Goal: Information Seeking & Learning: Learn about a topic

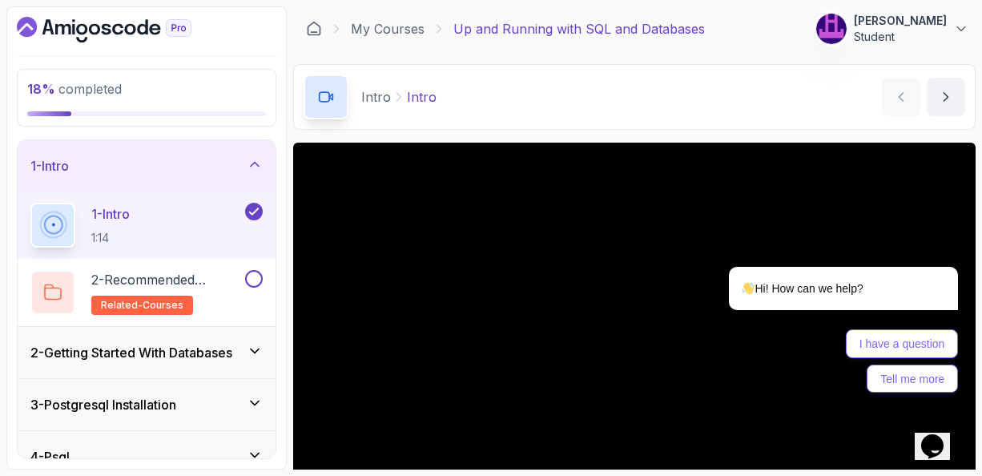
click at [256, 451] on icon at bounding box center [255, 455] width 16 height 16
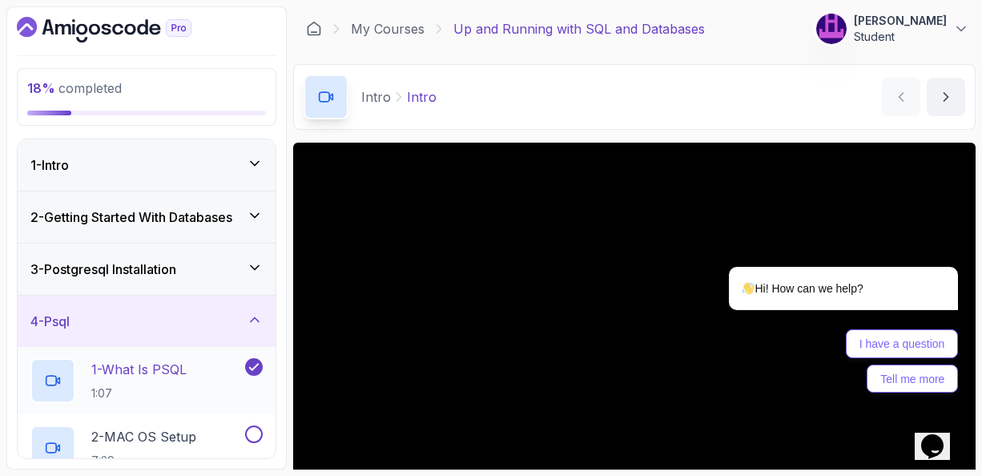
click at [173, 368] on p "1 - What Is PSQL" at bounding box center [138, 369] width 95 height 19
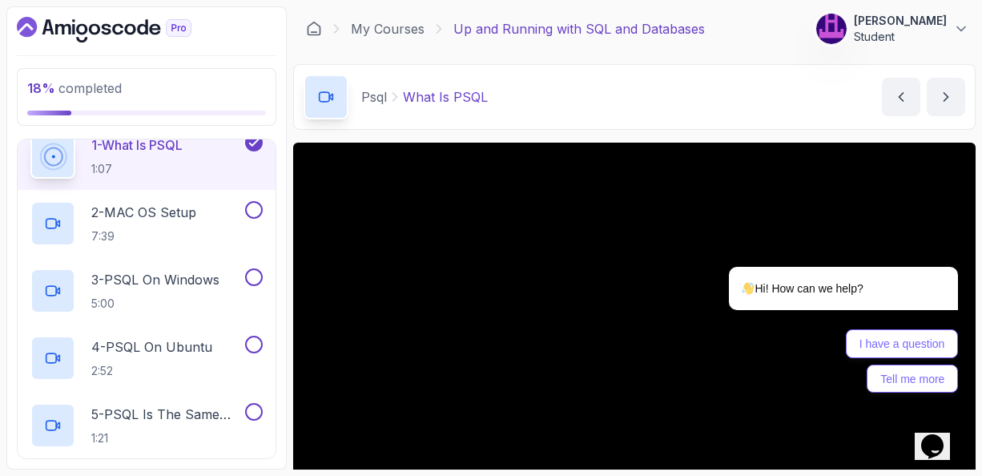
scroll to position [192, 0]
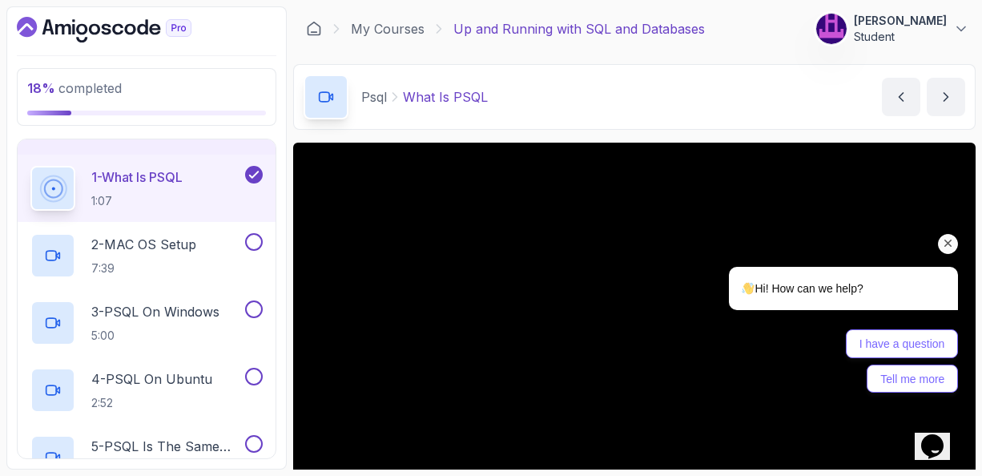
click at [950, 247] on icon "Chat attention grabber" at bounding box center [949, 243] width 14 height 14
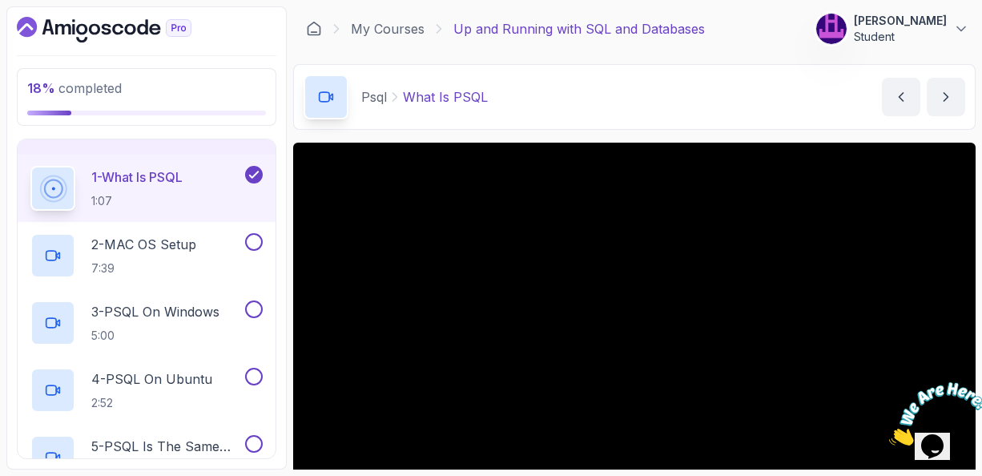
click at [698, 107] on div "Psql What Is PSQL What Is PSQL by nelson" at bounding box center [634, 97] width 683 height 66
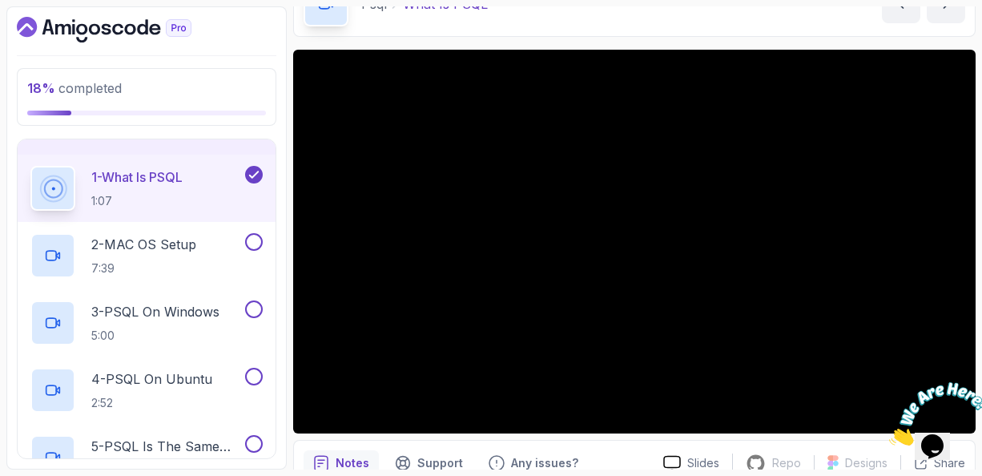
scroll to position [96, 0]
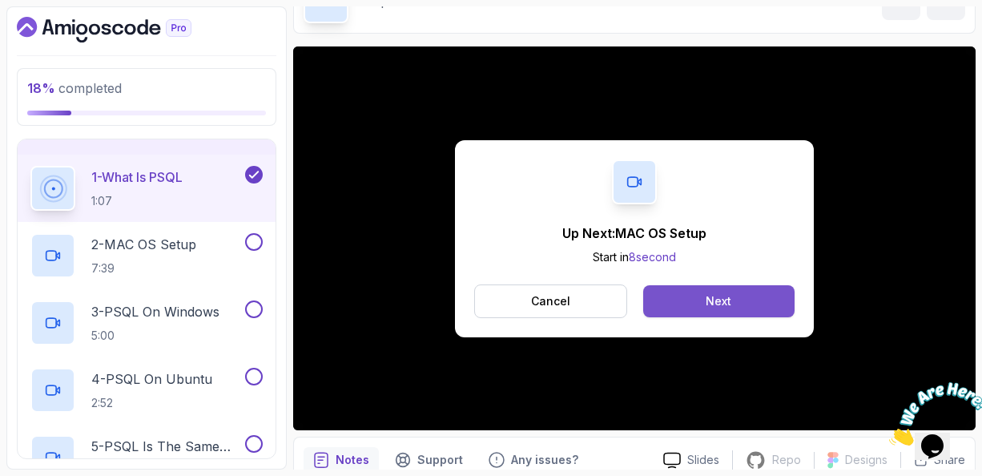
click at [712, 307] on div "Next" at bounding box center [719, 301] width 26 height 16
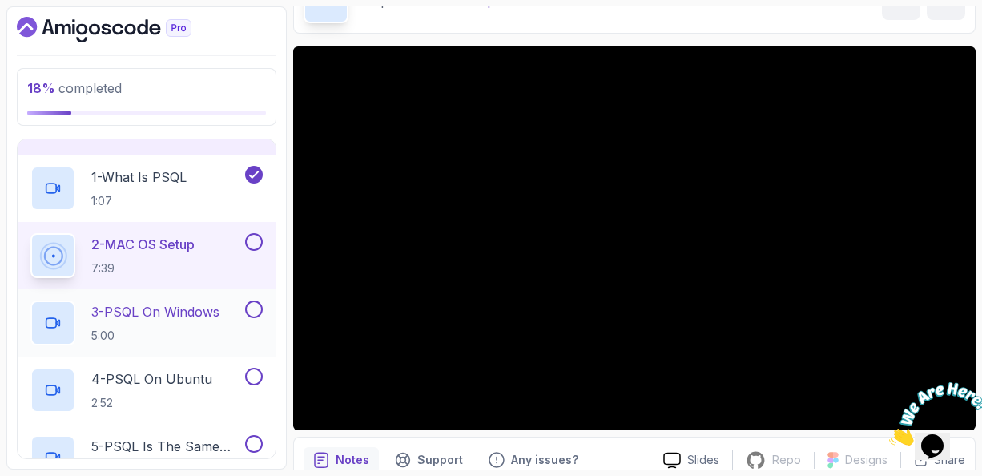
click at [155, 314] on p "3 - PSQL On Windows" at bounding box center [155, 311] width 128 height 19
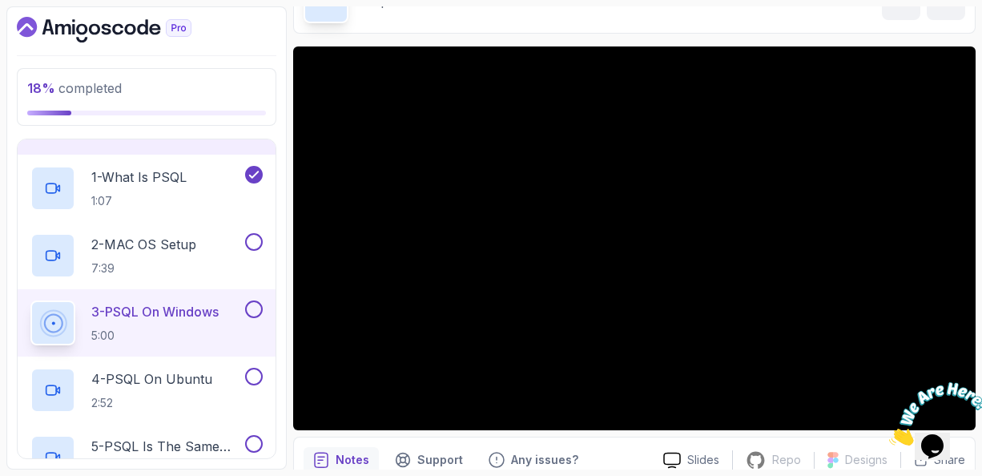
click at [280, 280] on div "18 % completed 1 - Intro 2 - Getting Started With Databases 3 - Postgresql Inst…" at bounding box center [146, 237] width 280 height 463
click at [153, 315] on p "3 - PSQL On Windows" at bounding box center [154, 311] width 127 height 19
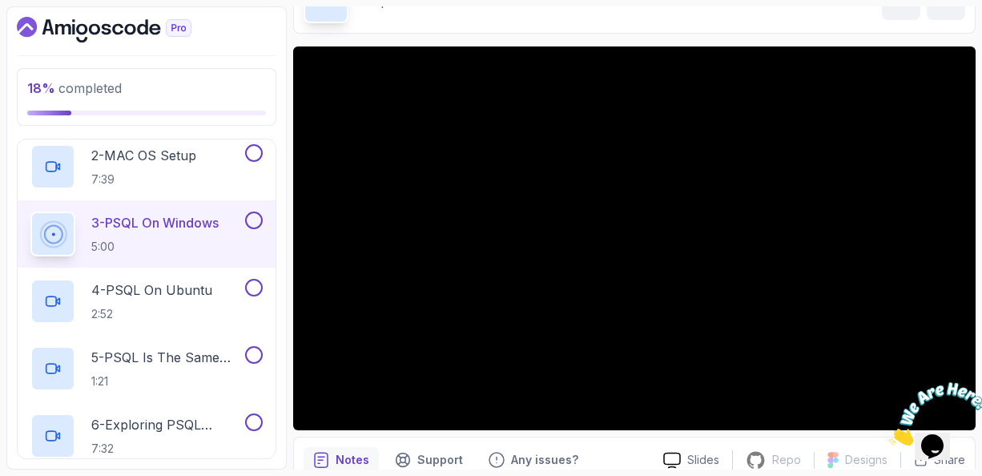
scroll to position [288, 0]
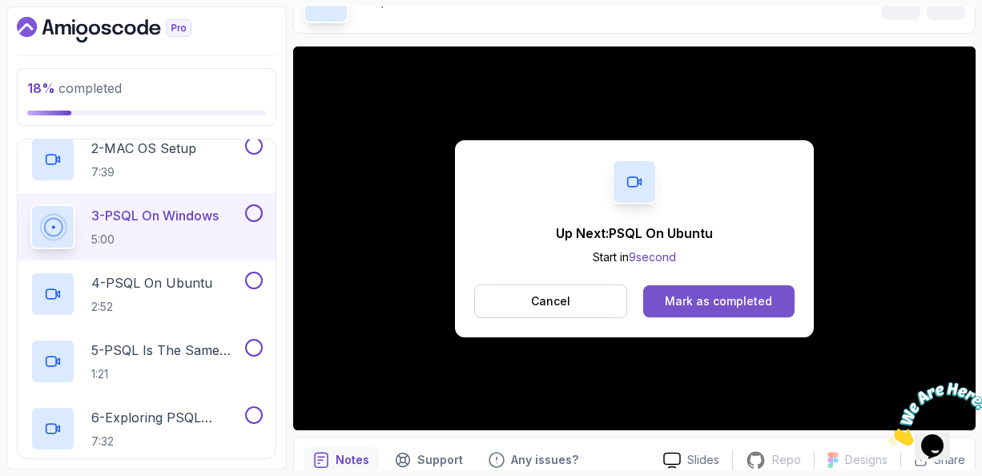
click at [690, 304] on div "Mark as completed" at bounding box center [718, 301] width 107 height 16
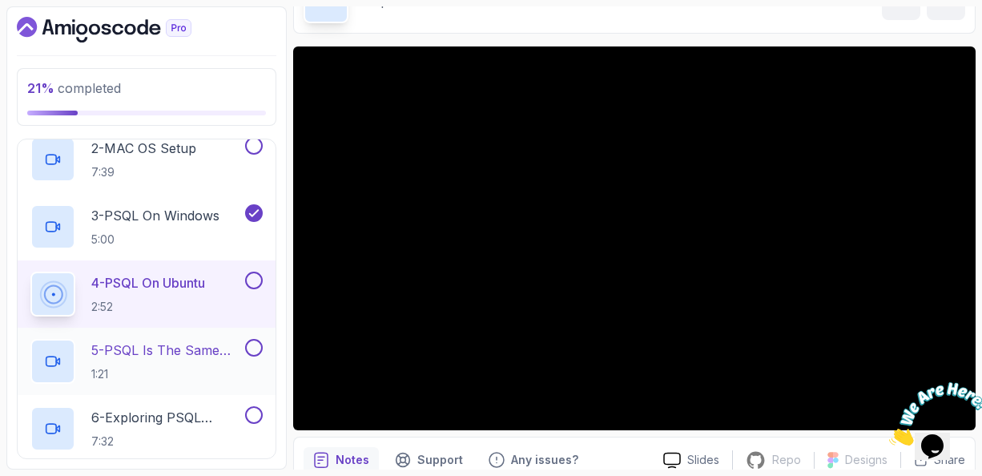
click at [142, 347] on p "5 - PSQL Is The Same For All Operating Systems" at bounding box center [166, 350] width 151 height 19
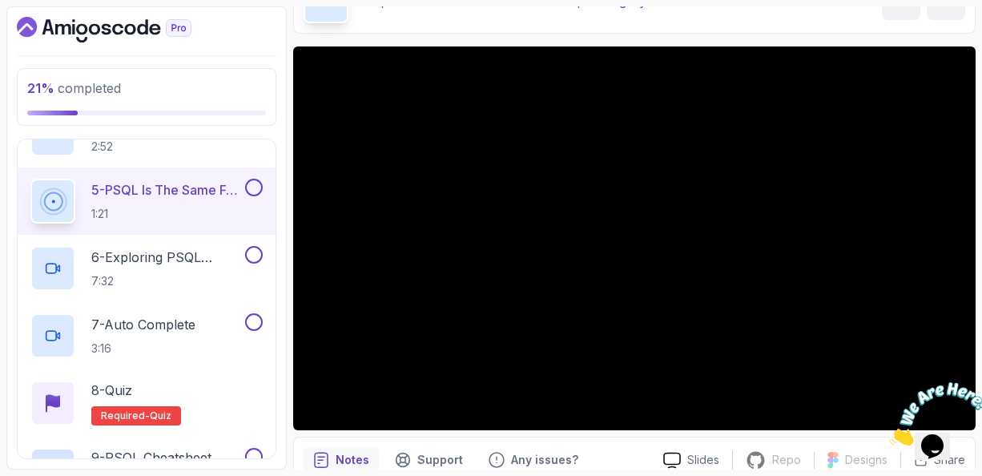
scroll to position [481, 0]
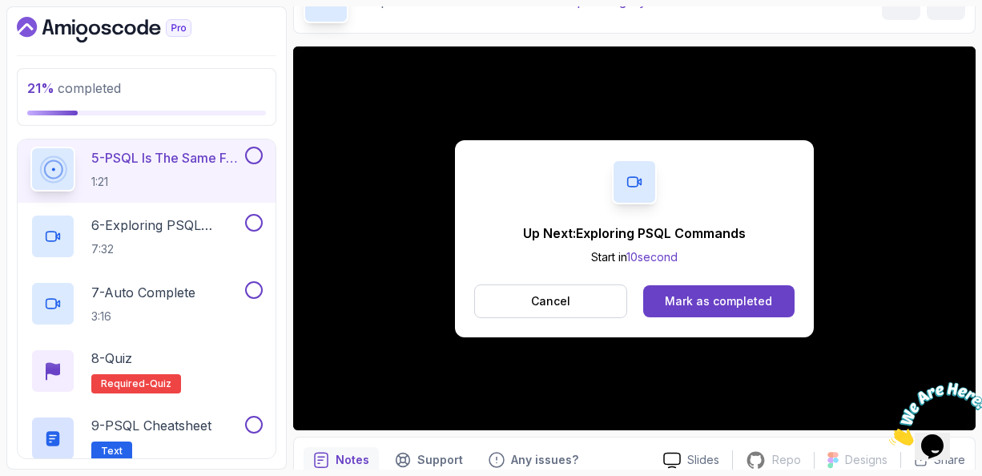
click at [703, 297] on div "Mark as completed" at bounding box center [718, 301] width 107 height 16
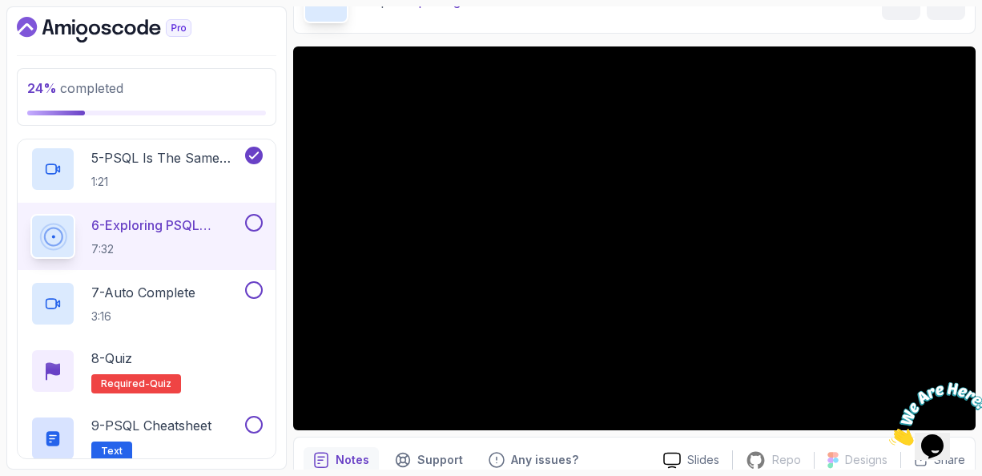
click at [156, 222] on p "6 - Exploring PSQL Commands" at bounding box center [166, 225] width 151 height 19
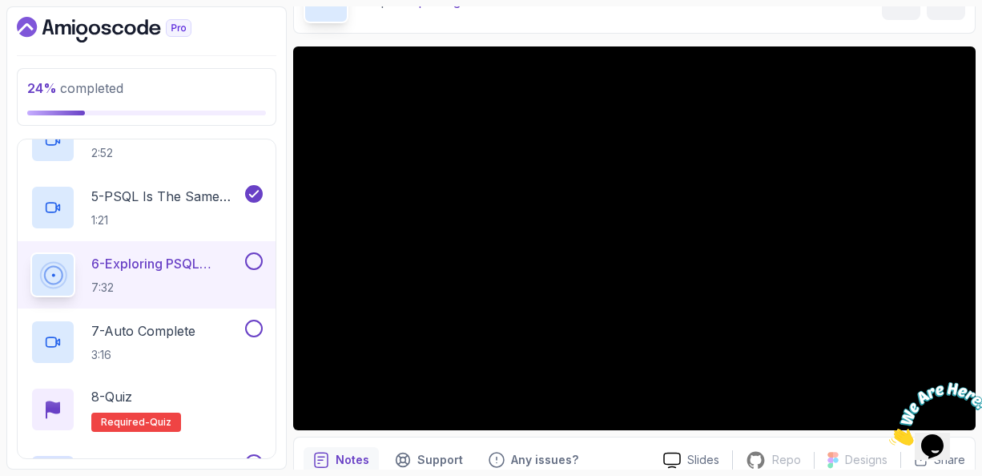
scroll to position [410, 0]
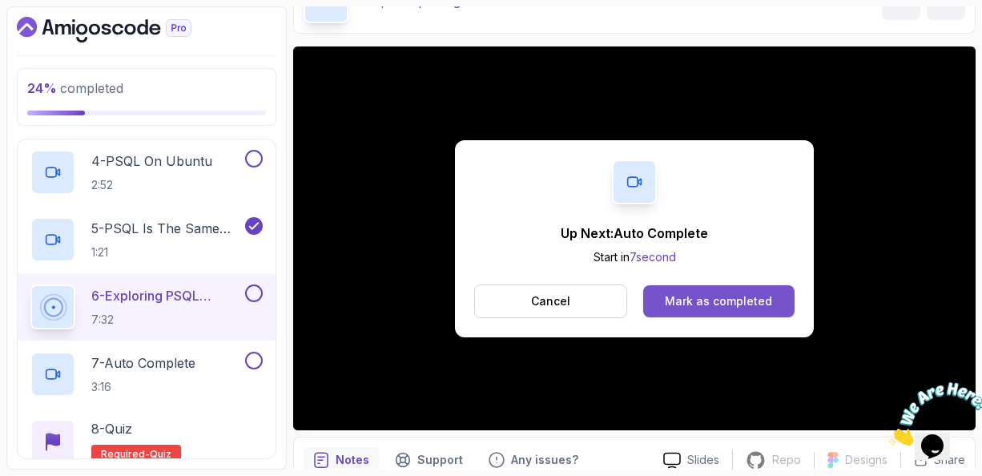
click at [712, 301] on div "Mark as completed" at bounding box center [718, 301] width 107 height 16
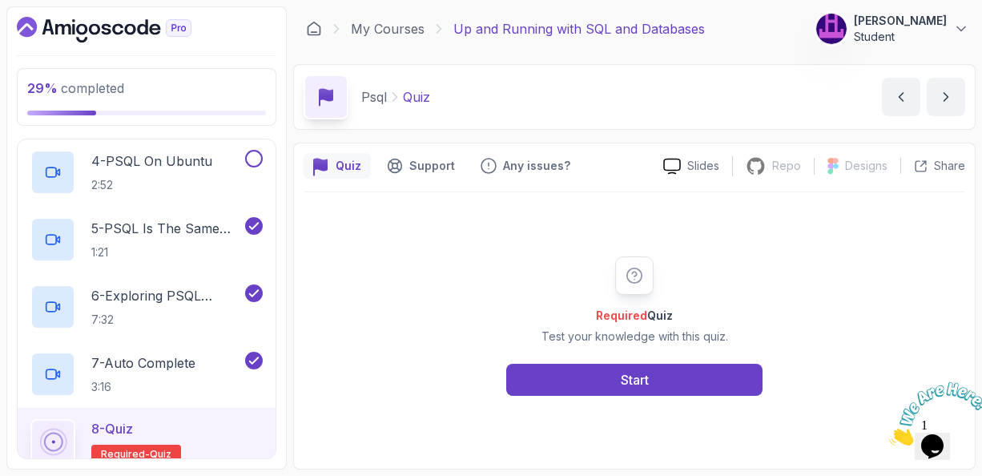
click at [627, 138] on main "My Courses Up and Running with SQL and Databases 161 Points Mahmod Habibi Stude…" at bounding box center [634, 237] width 683 height 463
click at [625, 159] on div "Quiz Support Any issues?" at bounding box center [477, 166] width 347 height 26
click at [184, 426] on div "8 - Quiz Required- quiz" at bounding box center [146, 441] width 232 height 45
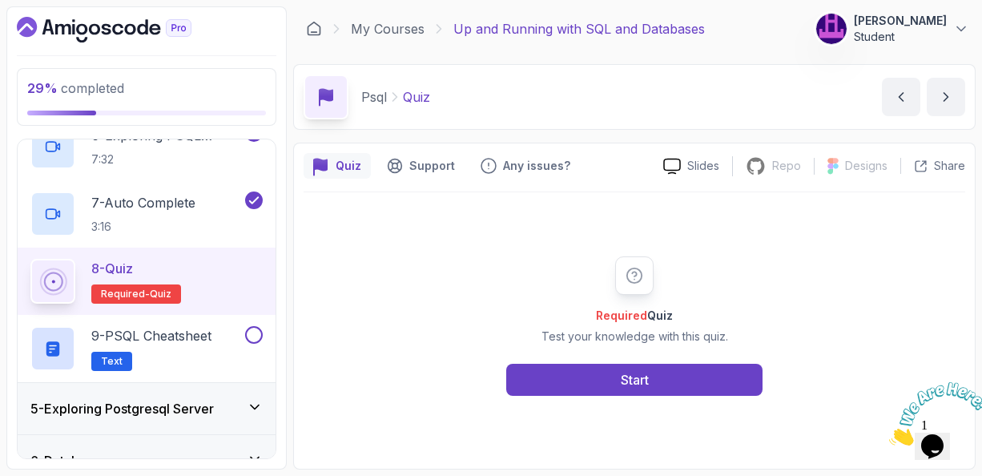
scroll to position [603, 0]
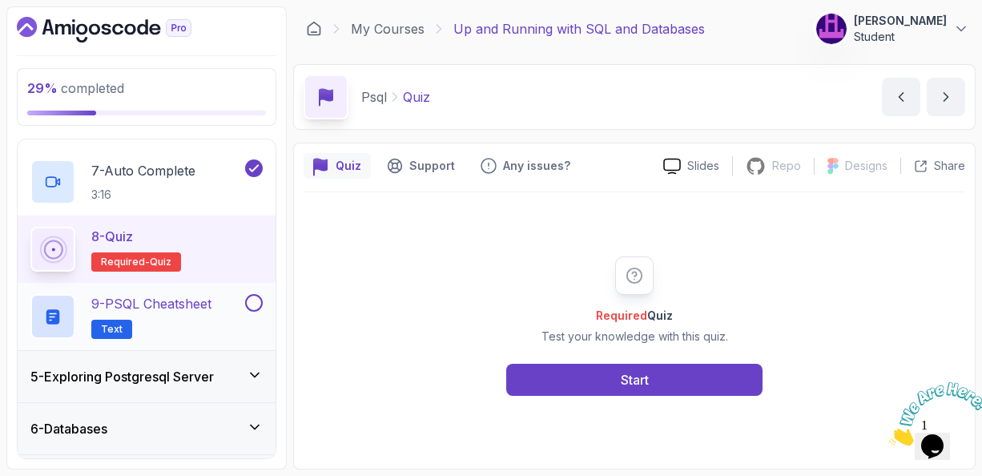
click at [171, 305] on p "9 - PSQL Cheatsheet" at bounding box center [151, 303] width 120 height 19
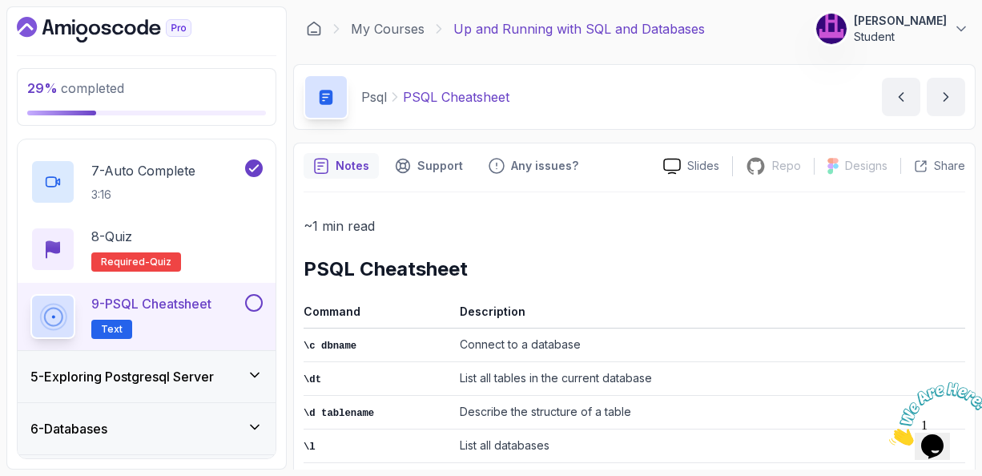
click at [618, 161] on div "Notes Support Any issues?" at bounding box center [477, 166] width 347 height 26
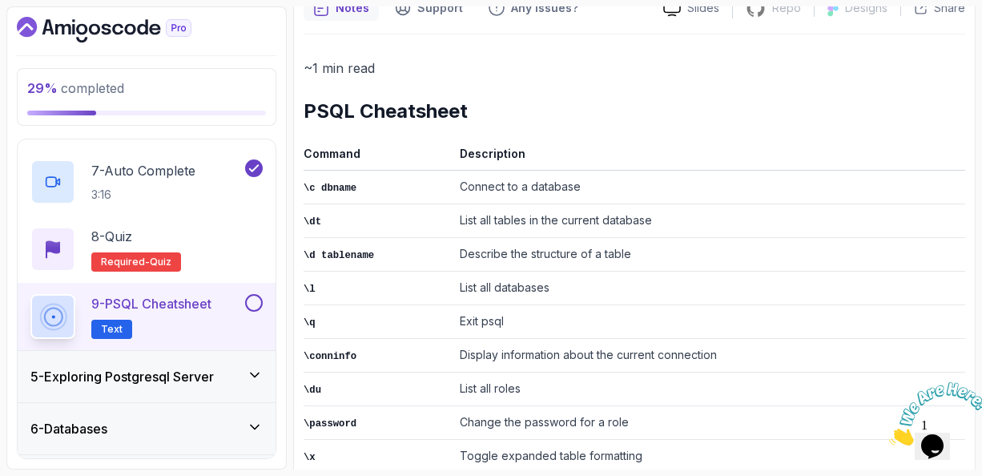
scroll to position [157, 0]
click at [253, 370] on icon at bounding box center [255, 375] width 16 height 16
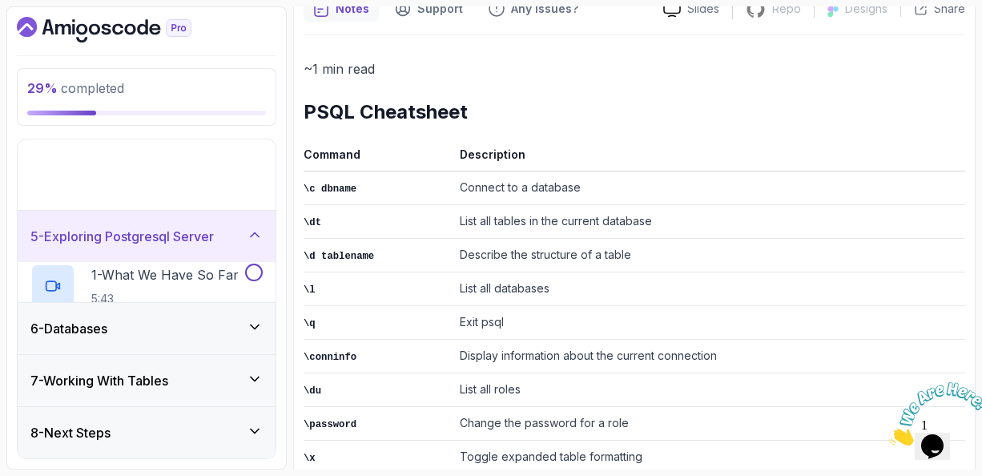
scroll to position [94, 0]
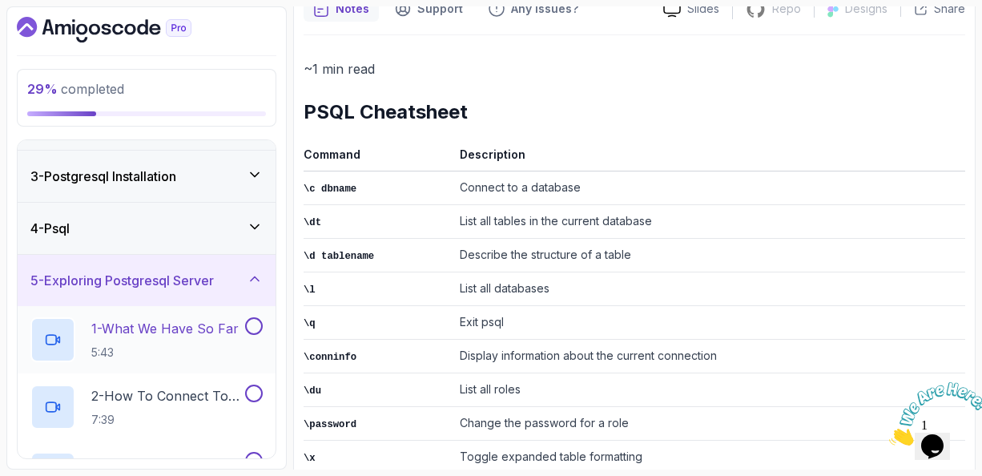
click at [167, 326] on p "1 - What We Have So Far" at bounding box center [164, 328] width 147 height 19
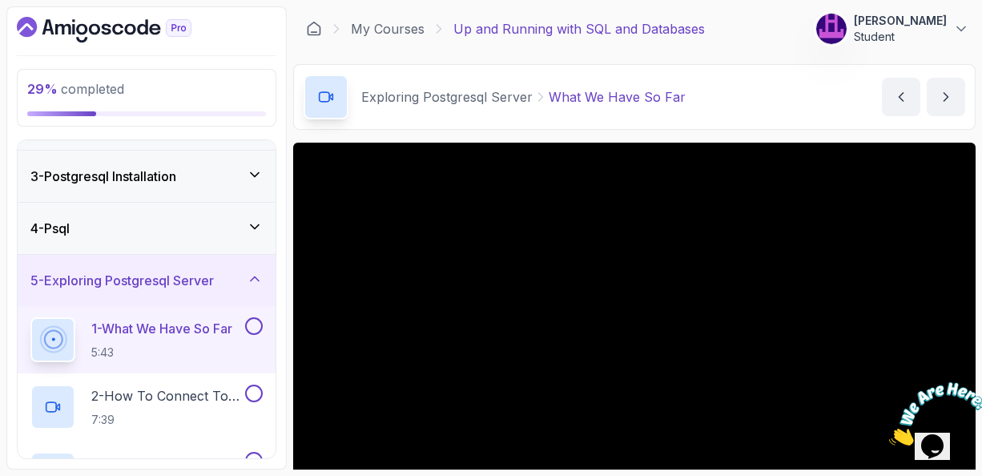
click at [756, 124] on div "Exploring Postgresql Server What We Have So Far What We Have So Far by nelson" at bounding box center [634, 97] width 683 height 66
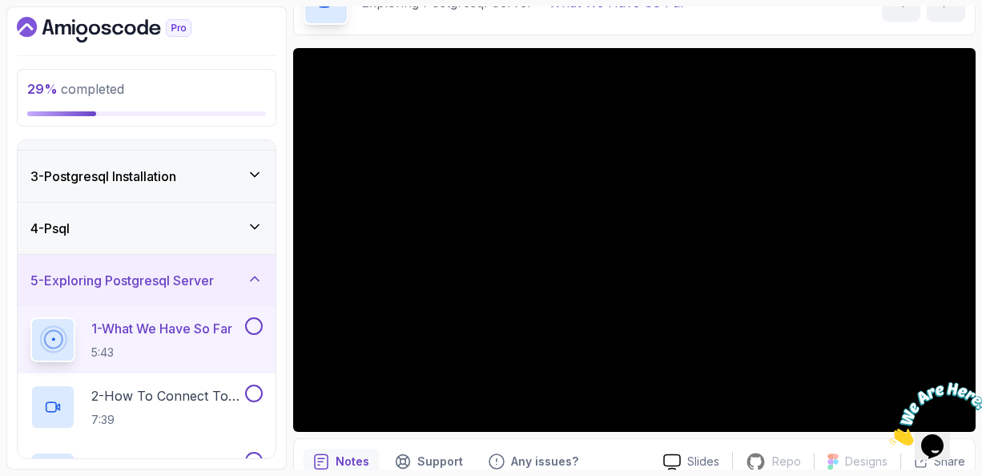
scroll to position [96, 0]
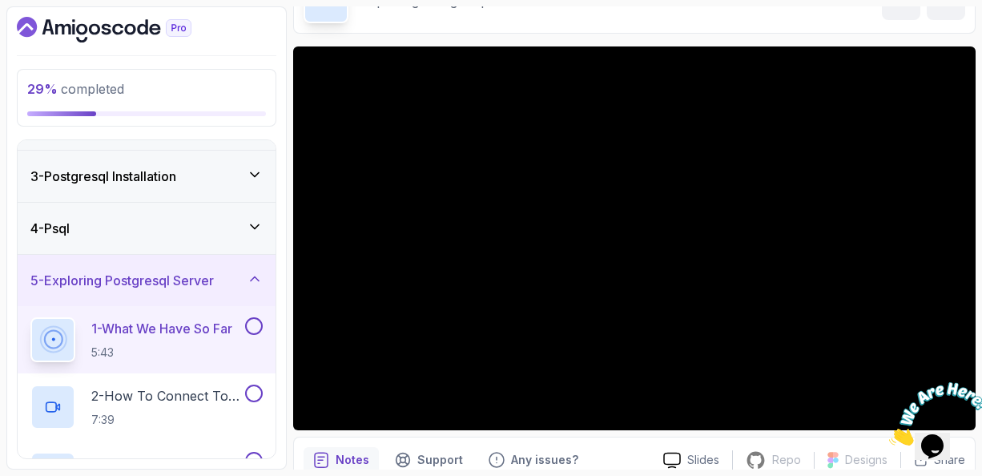
click at [256, 224] on icon at bounding box center [255, 227] width 16 height 16
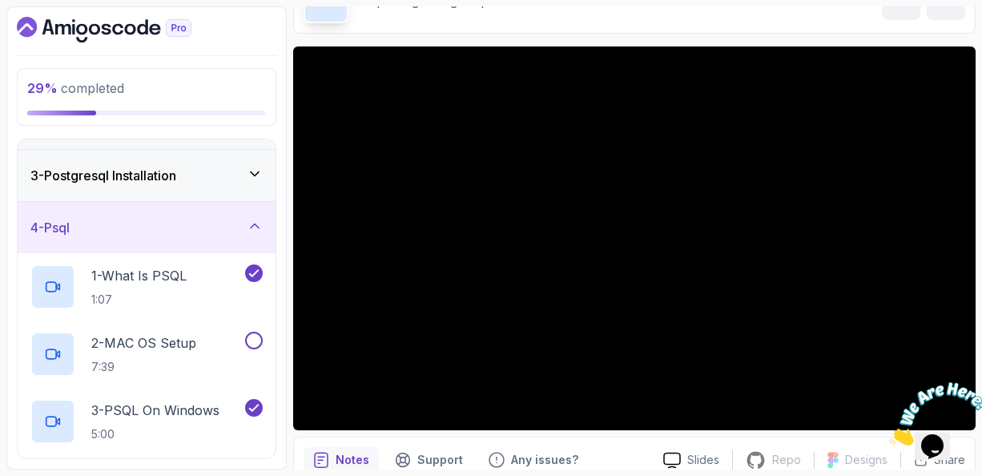
click at [256, 224] on icon at bounding box center [255, 226] width 16 height 16
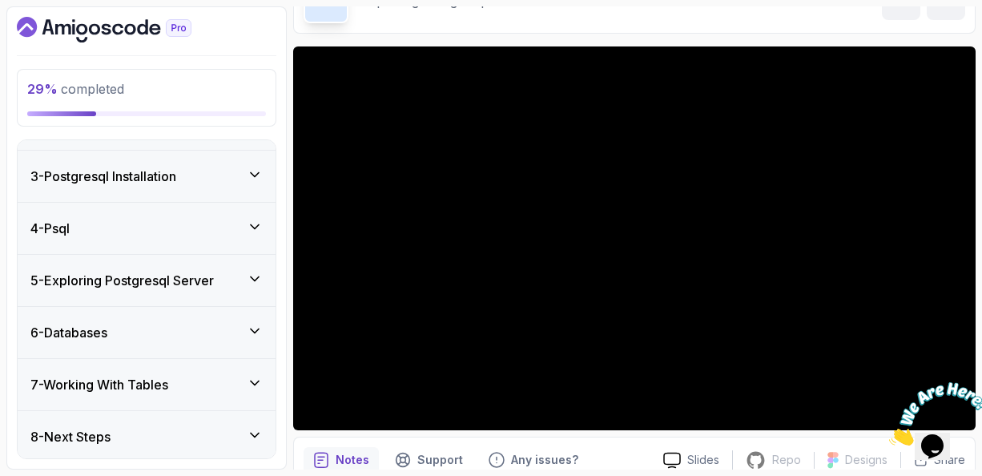
click at [257, 272] on icon at bounding box center [255, 279] width 16 height 16
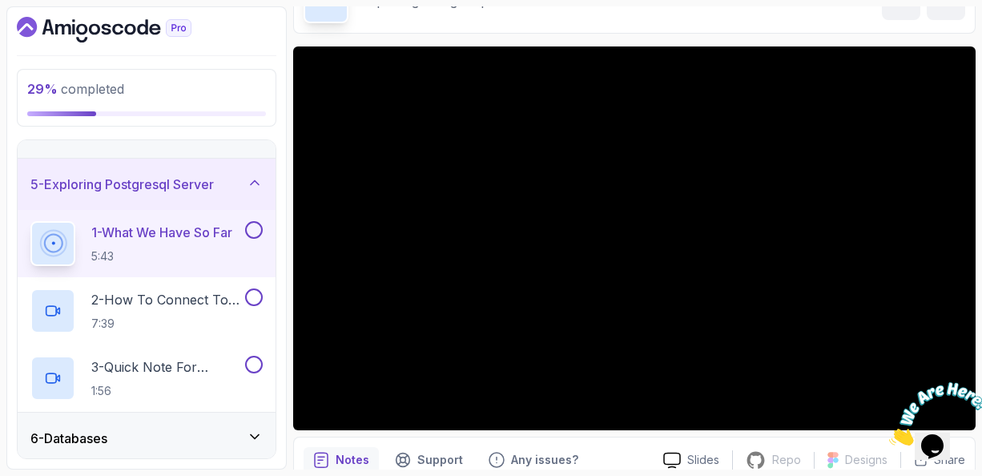
scroll to position [222, 0]
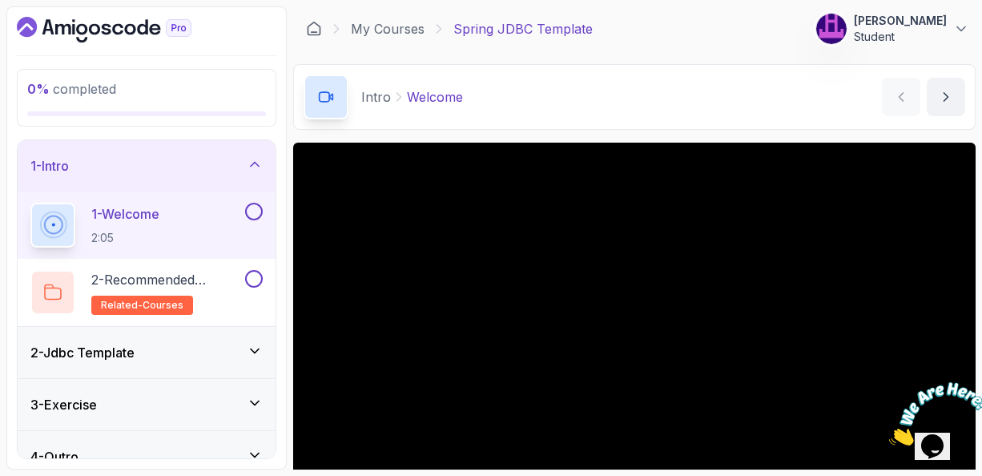
click at [688, 108] on div "Intro Welcome Welcome by nelson" at bounding box center [634, 97] width 683 height 66
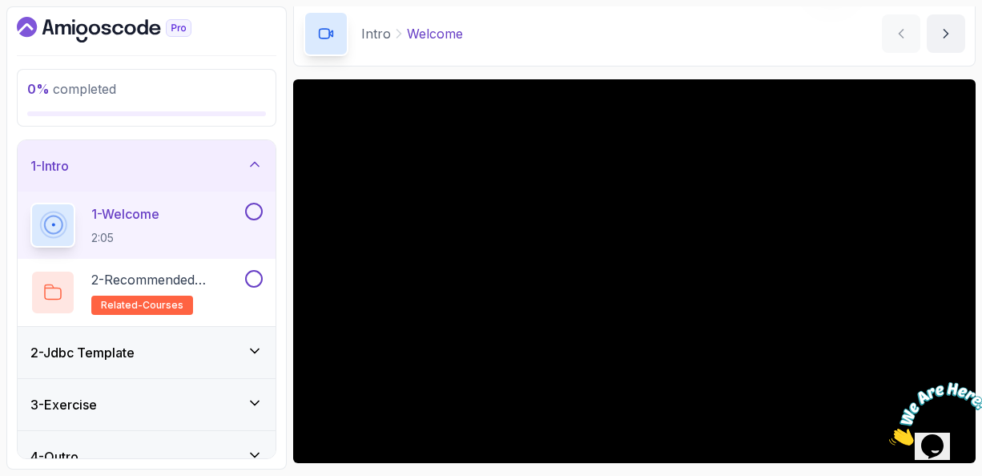
scroll to position [64, 0]
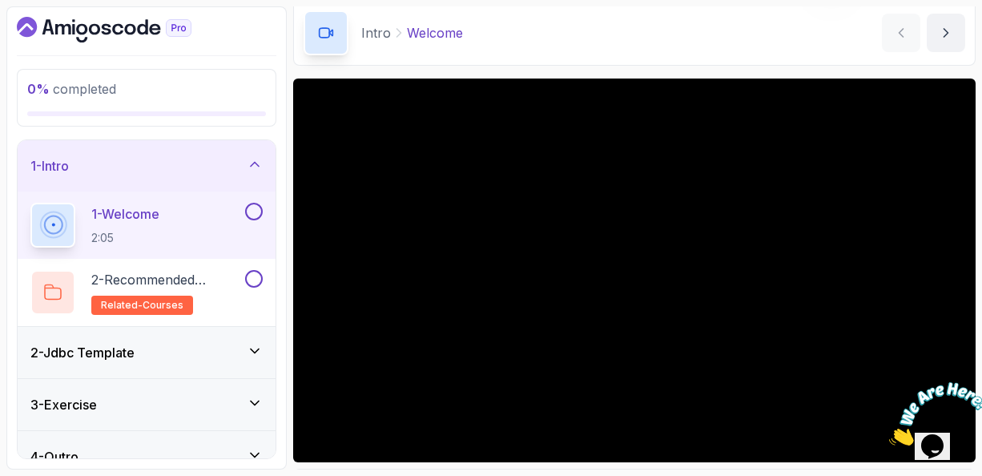
click at [660, 51] on div "Intro Welcome Welcome by nelson" at bounding box center [634, 33] width 683 height 66
click at [258, 349] on icon at bounding box center [255, 351] width 16 height 16
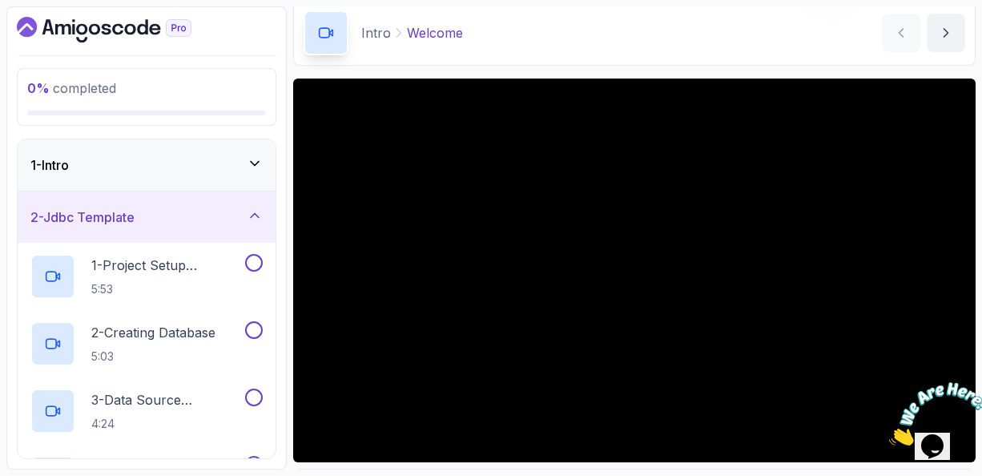
click at [172, 219] on div "2 - Jdbc Template" at bounding box center [146, 217] width 232 height 19
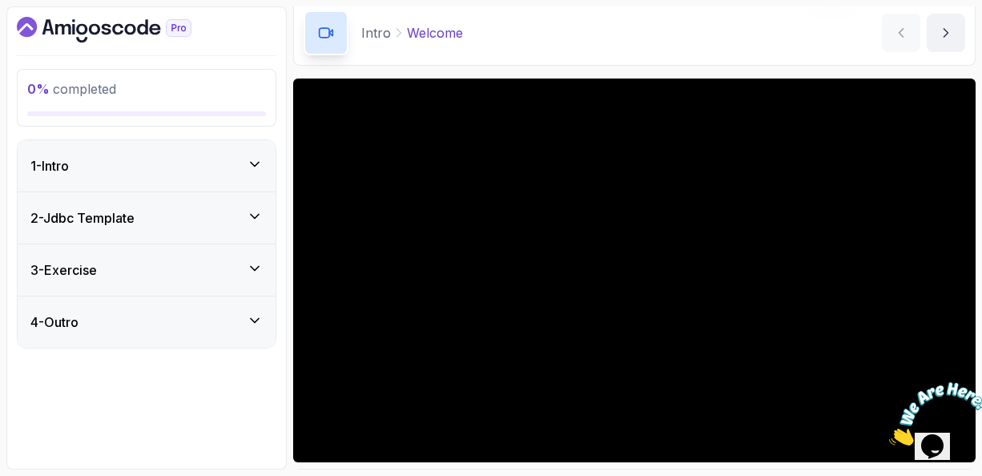
click at [172, 219] on div "2 - Jdbc Template" at bounding box center [146, 217] width 232 height 19
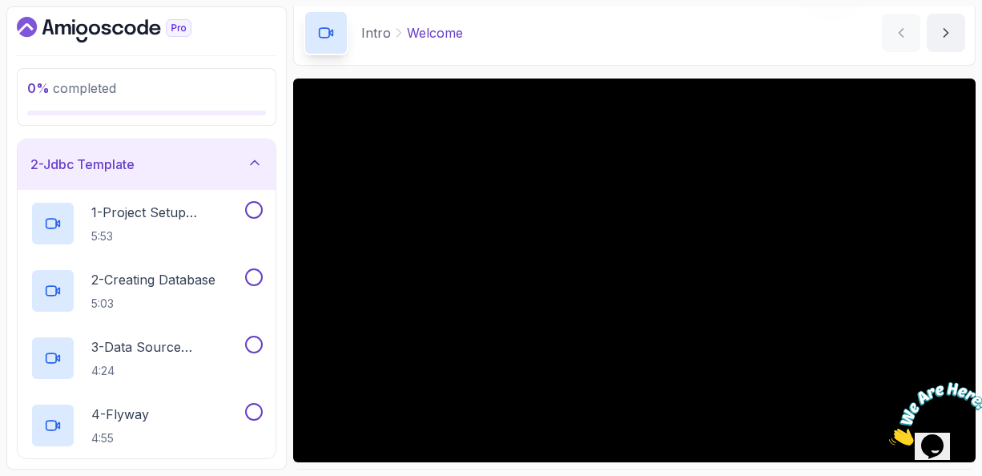
scroll to position [32, 0]
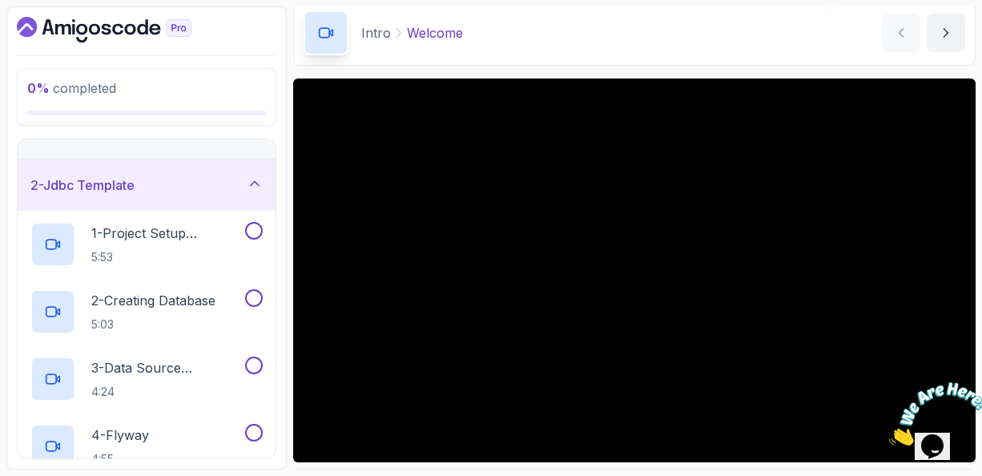
click at [259, 181] on icon at bounding box center [255, 184] width 16 height 16
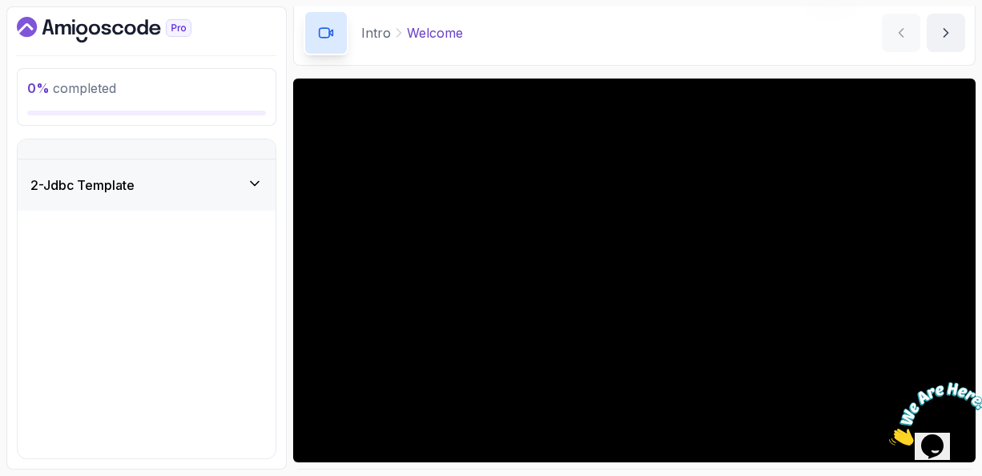
scroll to position [0, 0]
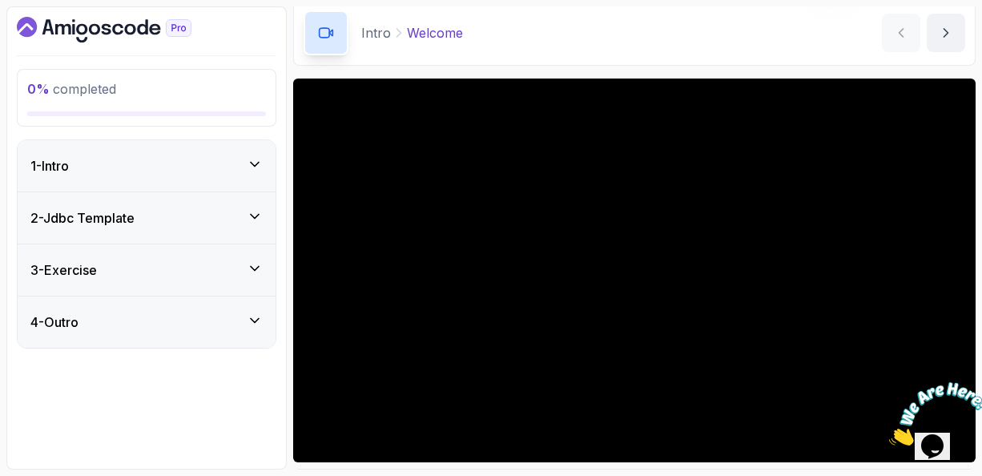
click at [254, 260] on icon at bounding box center [255, 268] width 16 height 16
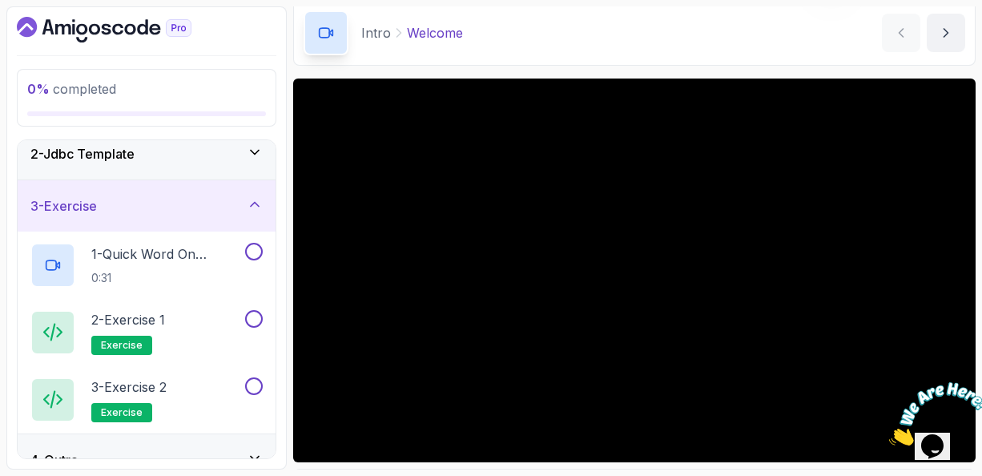
scroll to position [88, 0]
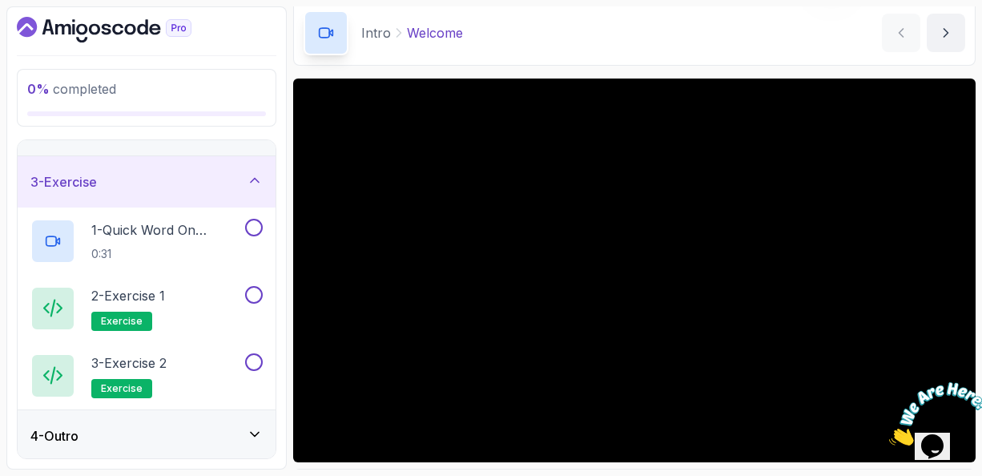
click at [268, 178] on div "3 - Exercise" at bounding box center [147, 181] width 258 height 51
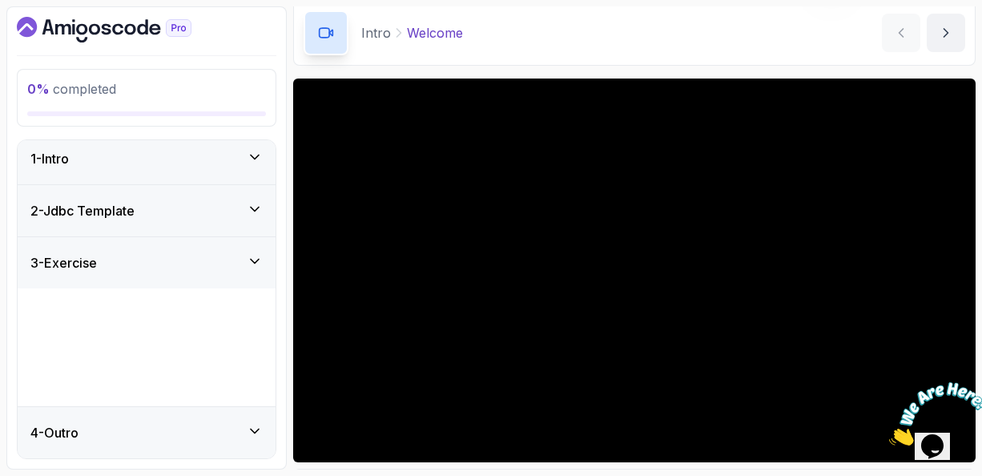
scroll to position [0, 0]
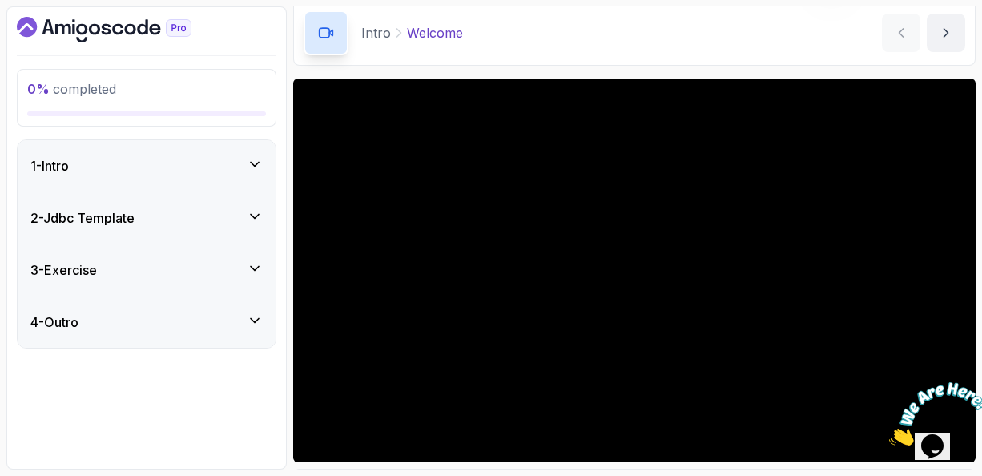
click at [256, 313] on icon at bounding box center [255, 321] width 16 height 16
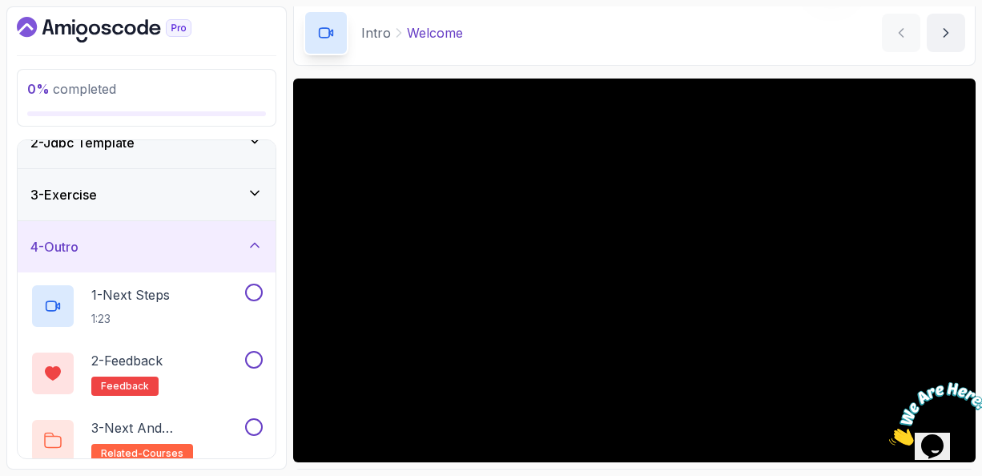
scroll to position [88, 0]
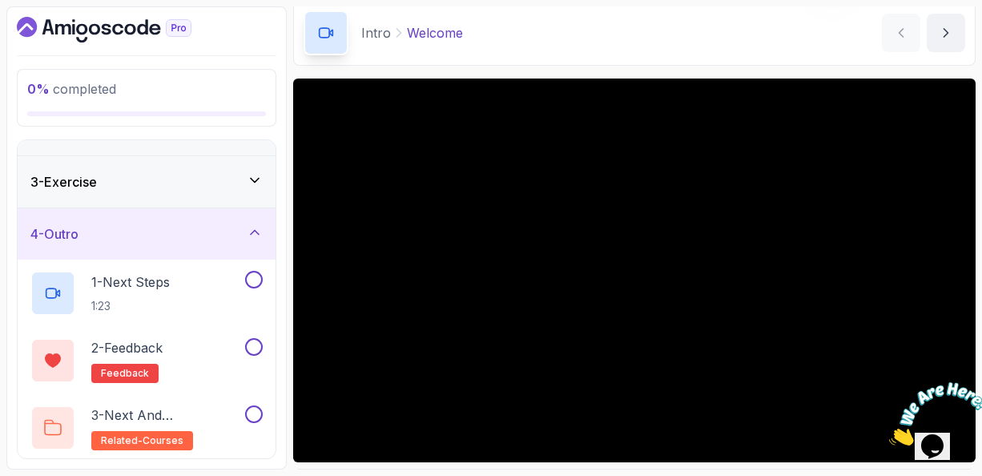
click at [256, 229] on icon at bounding box center [255, 232] width 16 height 16
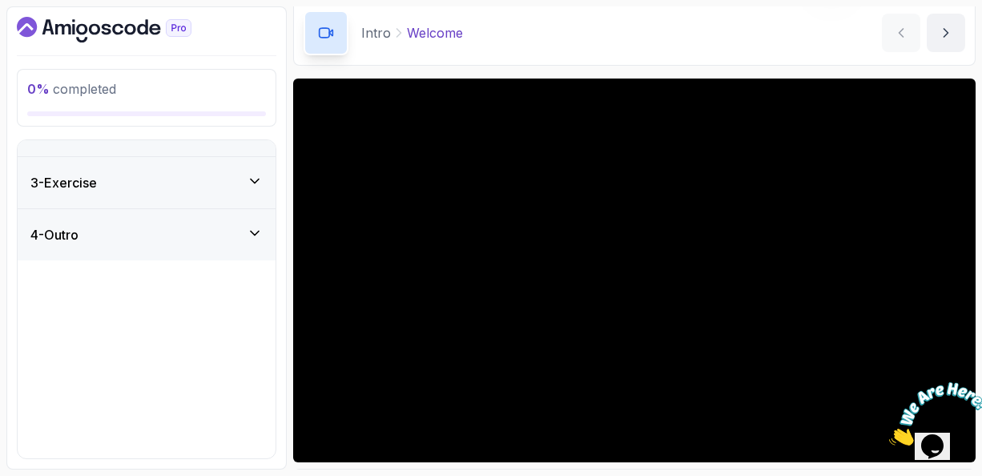
scroll to position [0, 0]
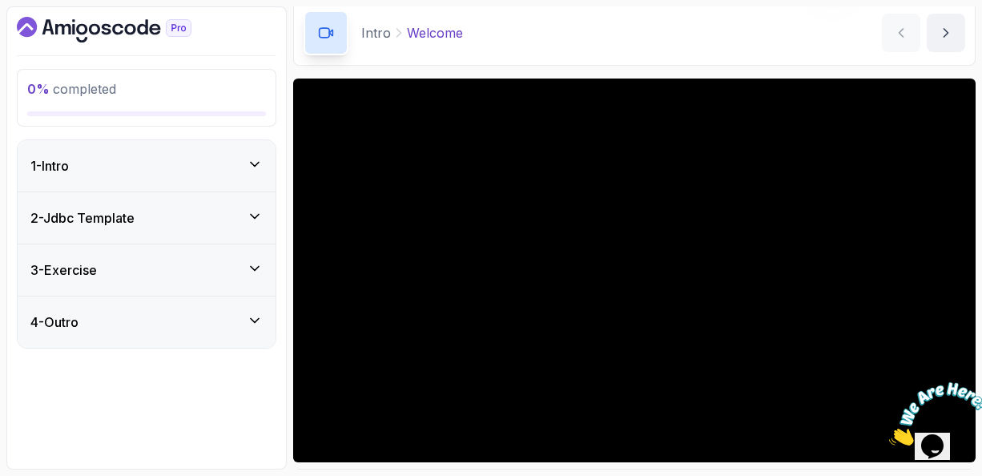
click at [732, 54] on div "Intro Welcome Welcome by nelson" at bounding box center [634, 33] width 683 height 66
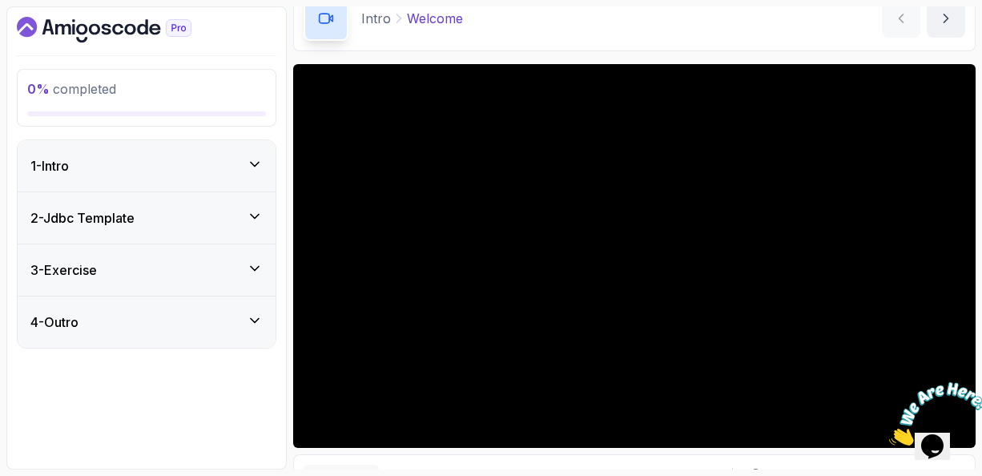
scroll to position [71, 0]
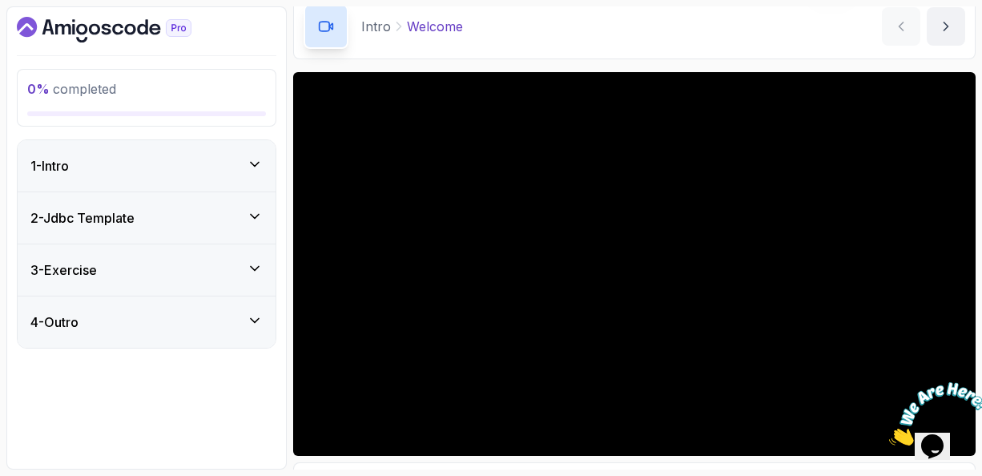
click at [256, 159] on icon at bounding box center [255, 164] width 16 height 16
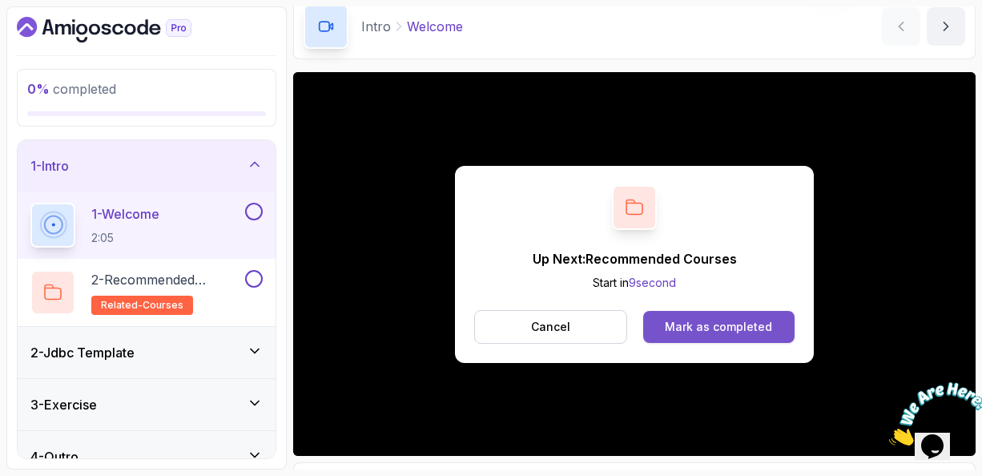
click at [708, 320] on div "Mark as completed" at bounding box center [718, 327] width 107 height 16
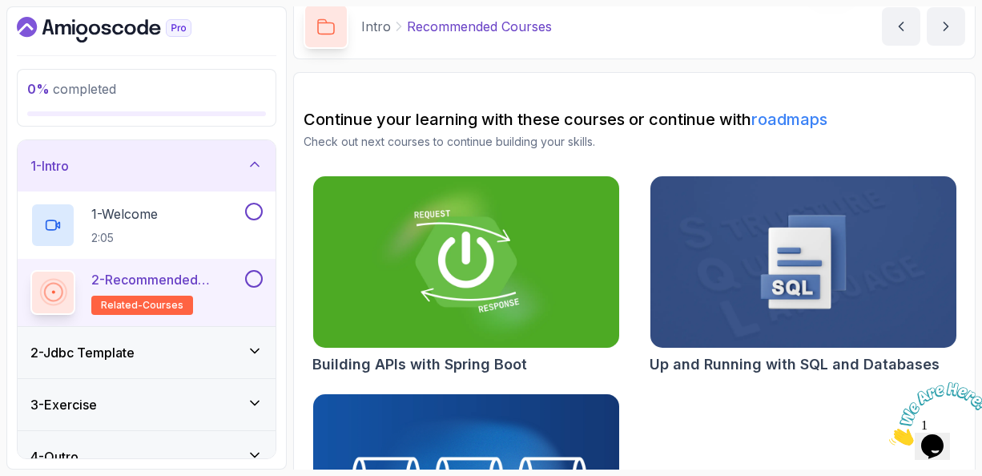
scroll to position [71, 0]
click at [676, 147] on p "Check out next courses to continue building your skills." at bounding box center [635, 142] width 662 height 16
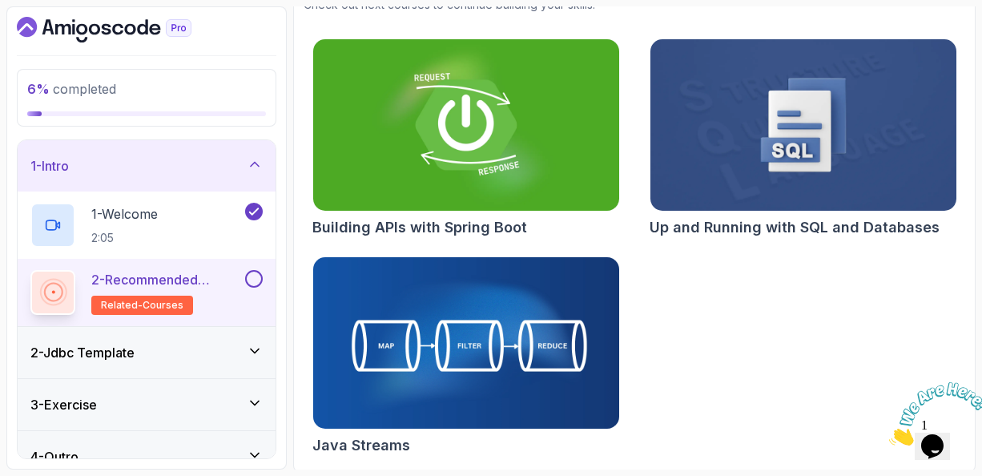
scroll to position [208, 0]
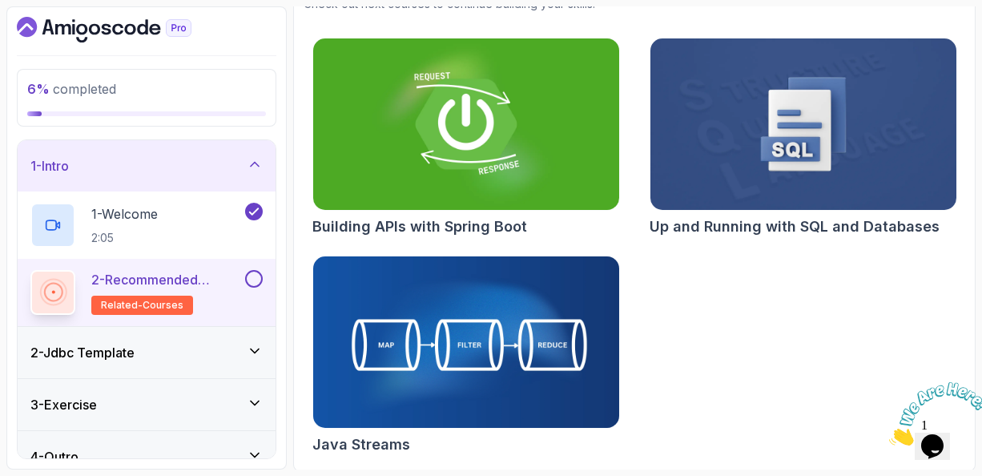
click at [260, 345] on icon at bounding box center [255, 351] width 16 height 16
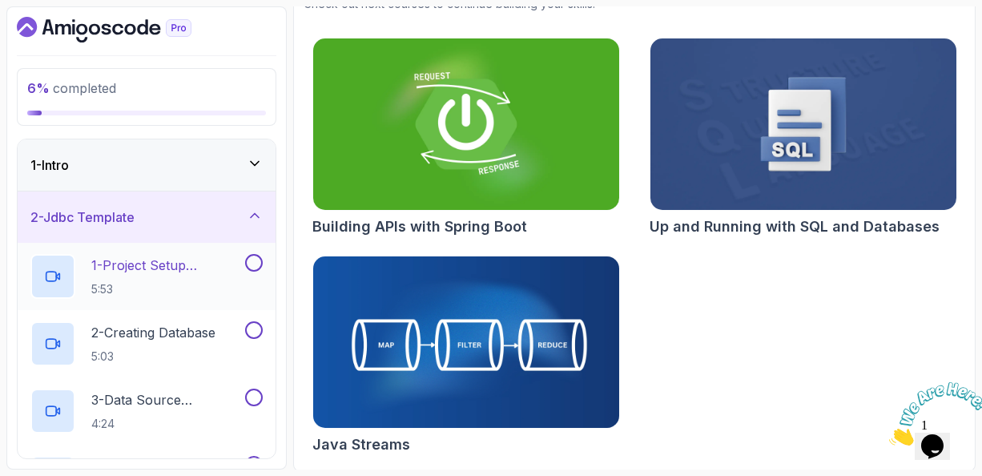
click at [159, 264] on p "1 - Project Setup Overview" at bounding box center [166, 265] width 151 height 19
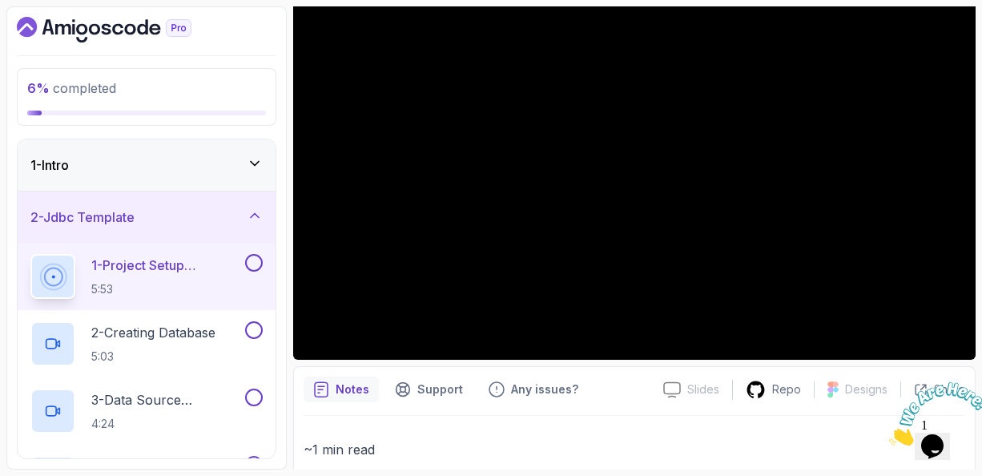
click at [624, 377] on div "Notes Support Any issues?" at bounding box center [477, 390] width 347 height 26
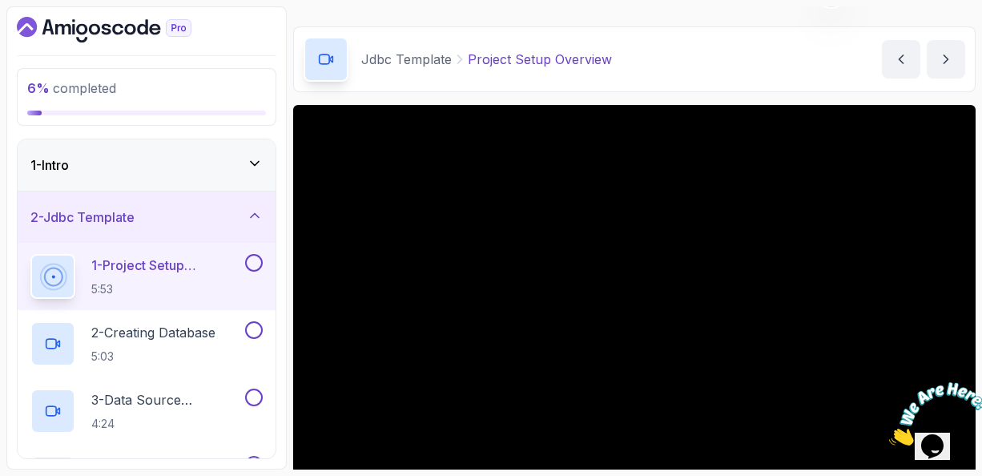
scroll to position [35, 0]
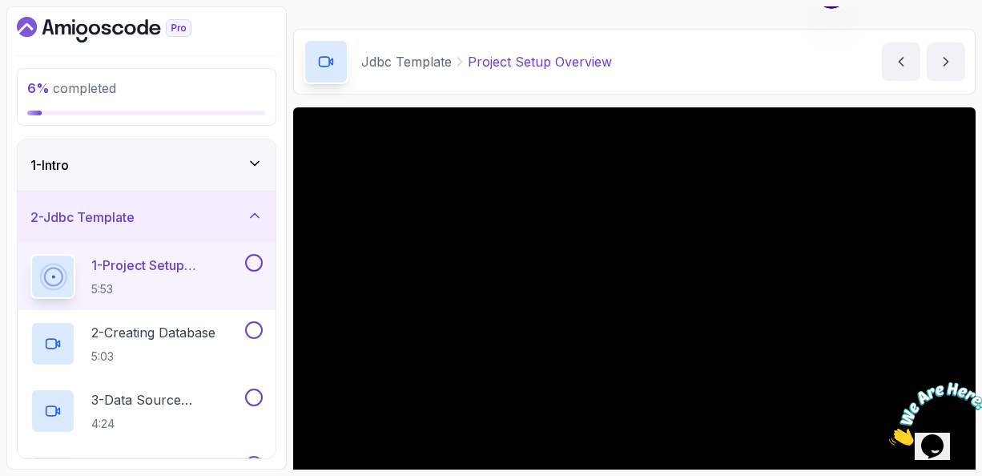
click at [719, 76] on div "Jdbc Template Project Setup Overview Project Setup Overview by nelson" at bounding box center [634, 62] width 683 height 66
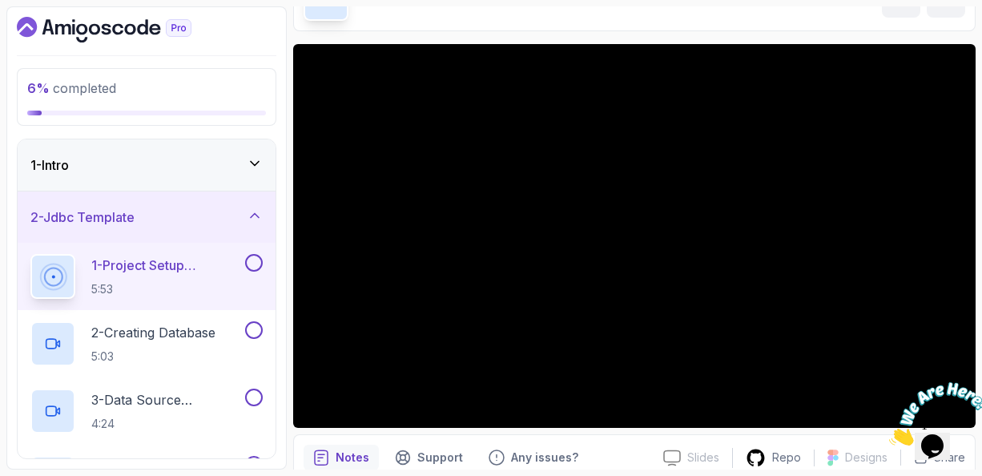
scroll to position [99, 0]
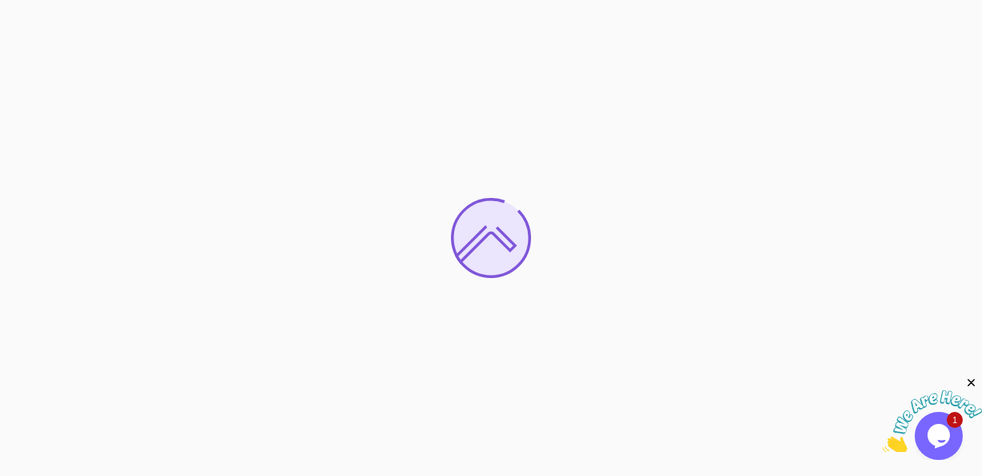
click at [584, 297] on div at bounding box center [491, 238] width 982 height 476
